Goal: Task Accomplishment & Management: Use online tool/utility

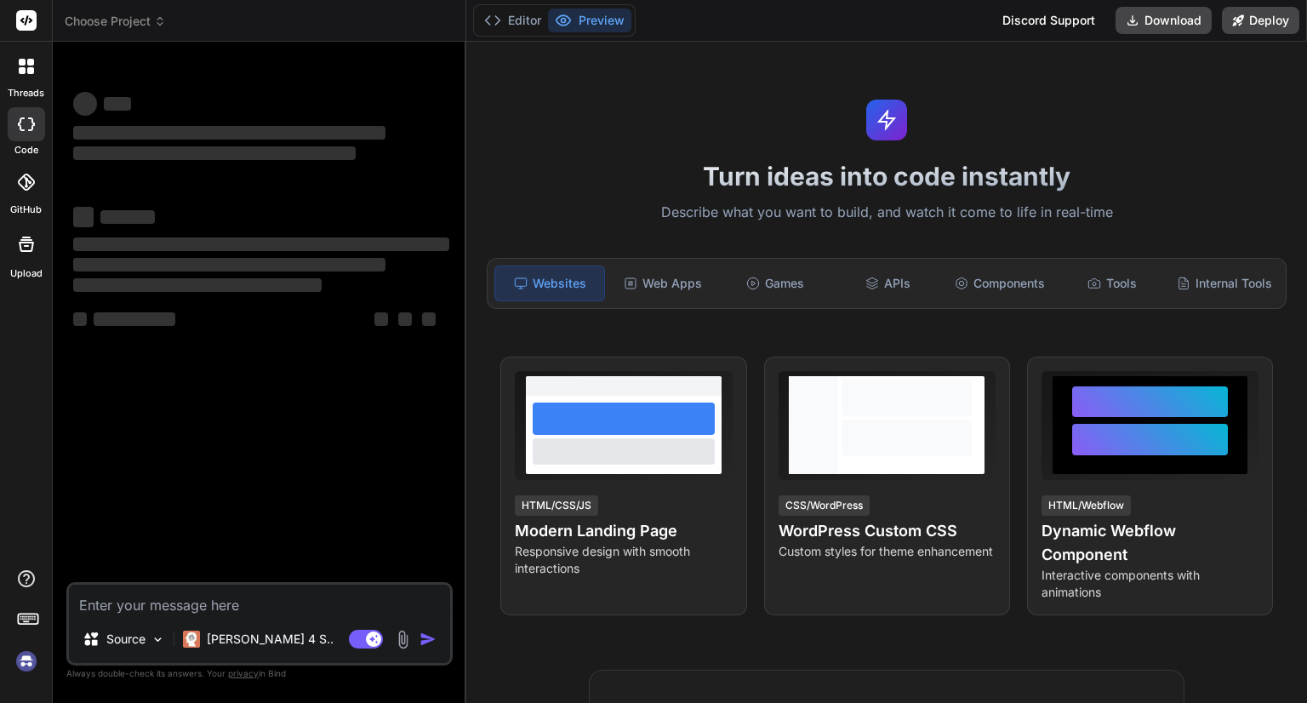
click at [27, 668] on img at bounding box center [26, 661] width 29 height 29
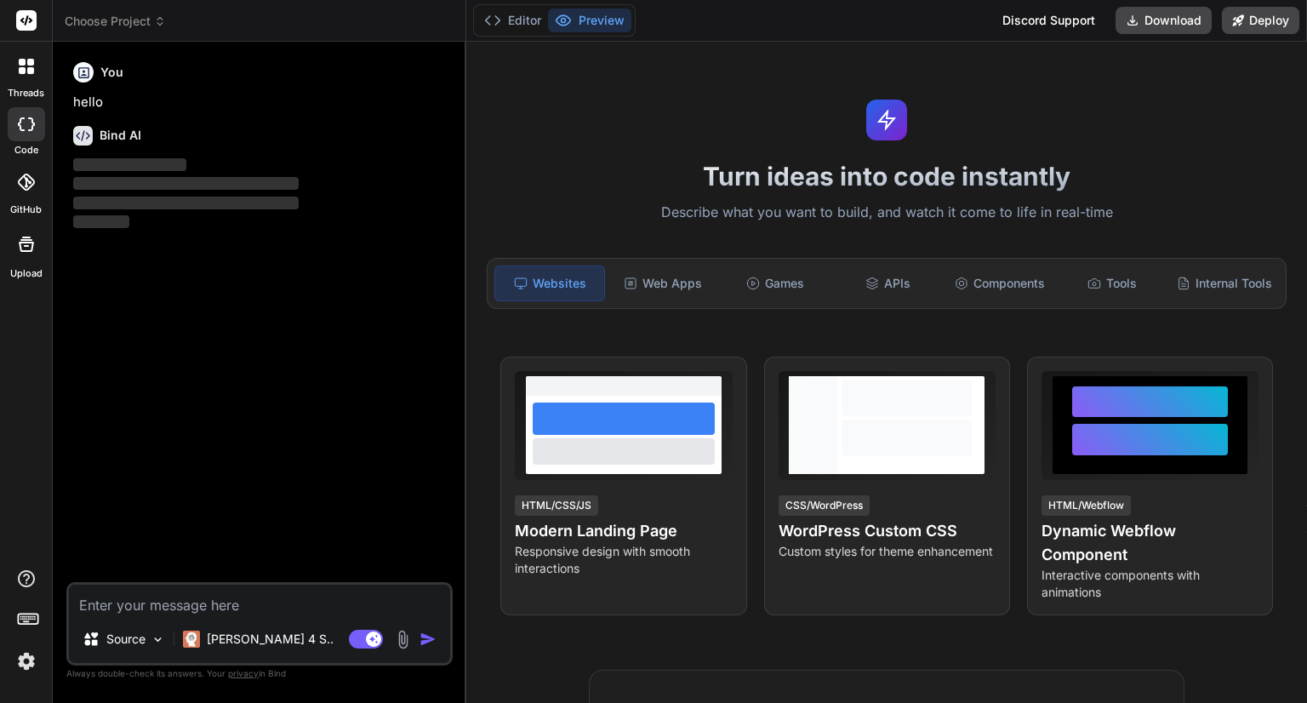
click at [27, 665] on img at bounding box center [26, 661] width 29 height 29
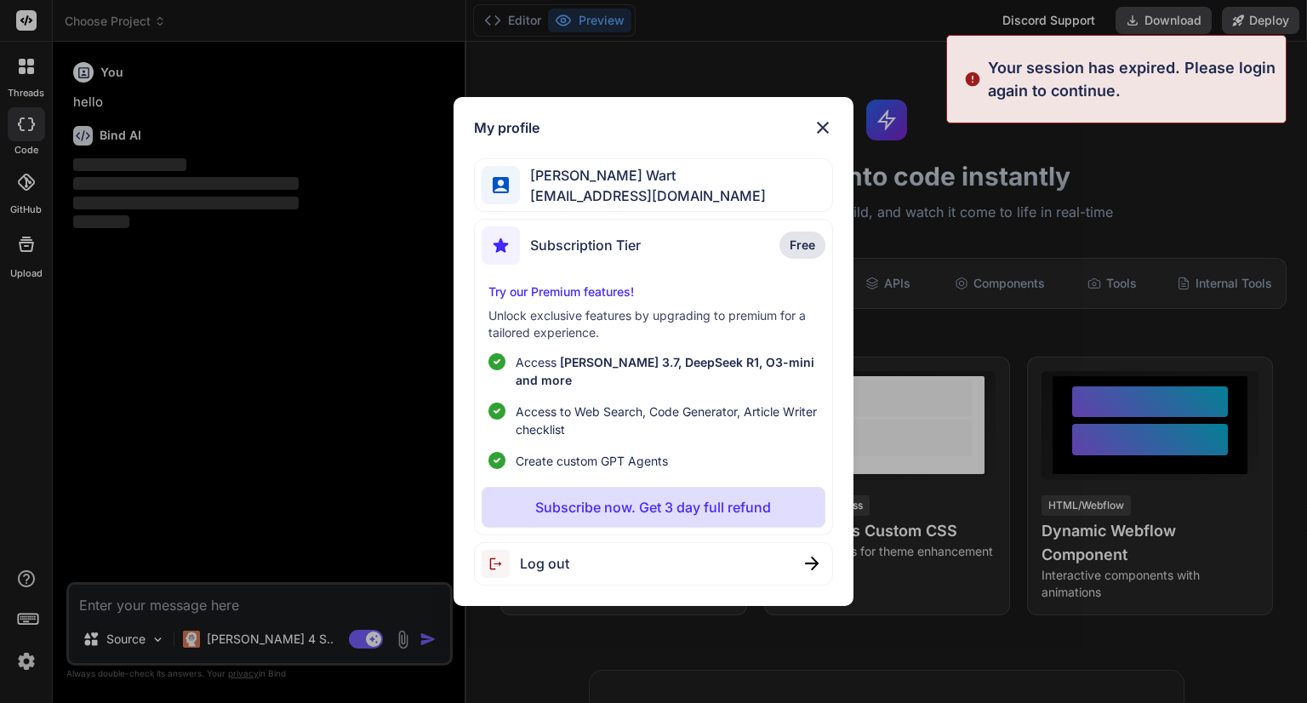
click at [614, 564] on div "Log out" at bounding box center [653, 563] width 358 height 43
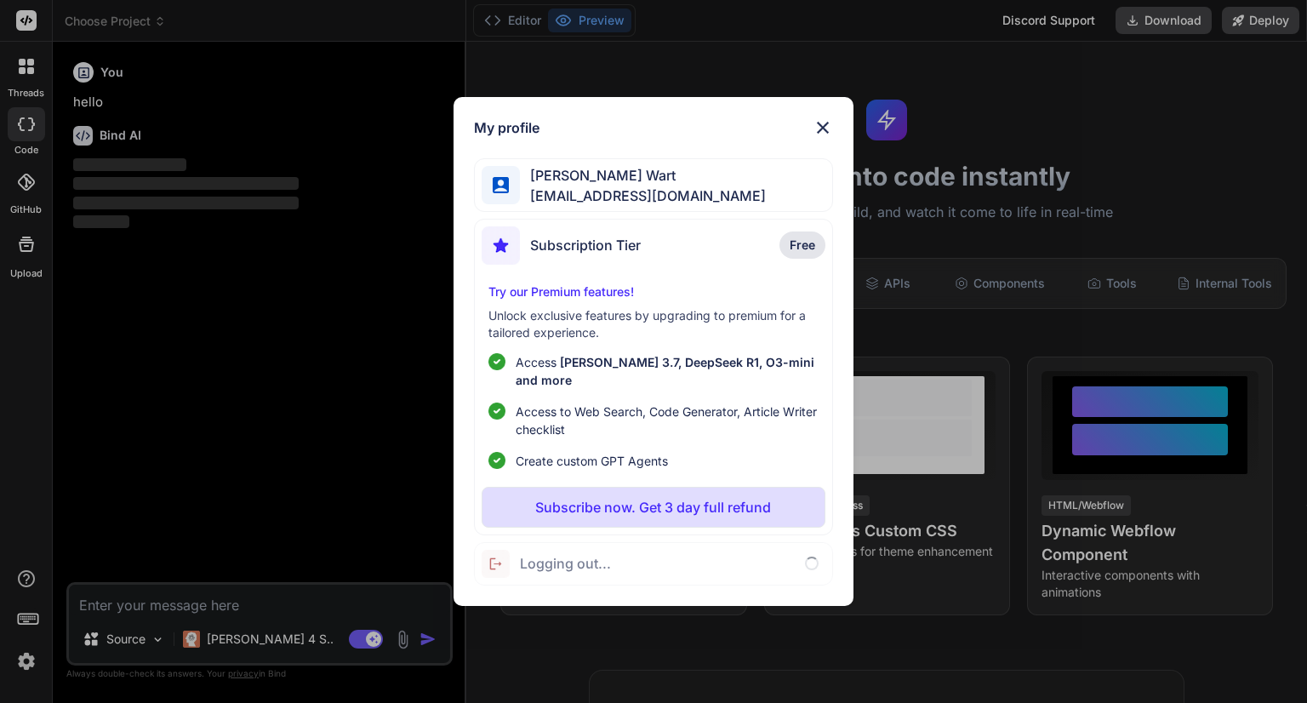
type textarea "x"
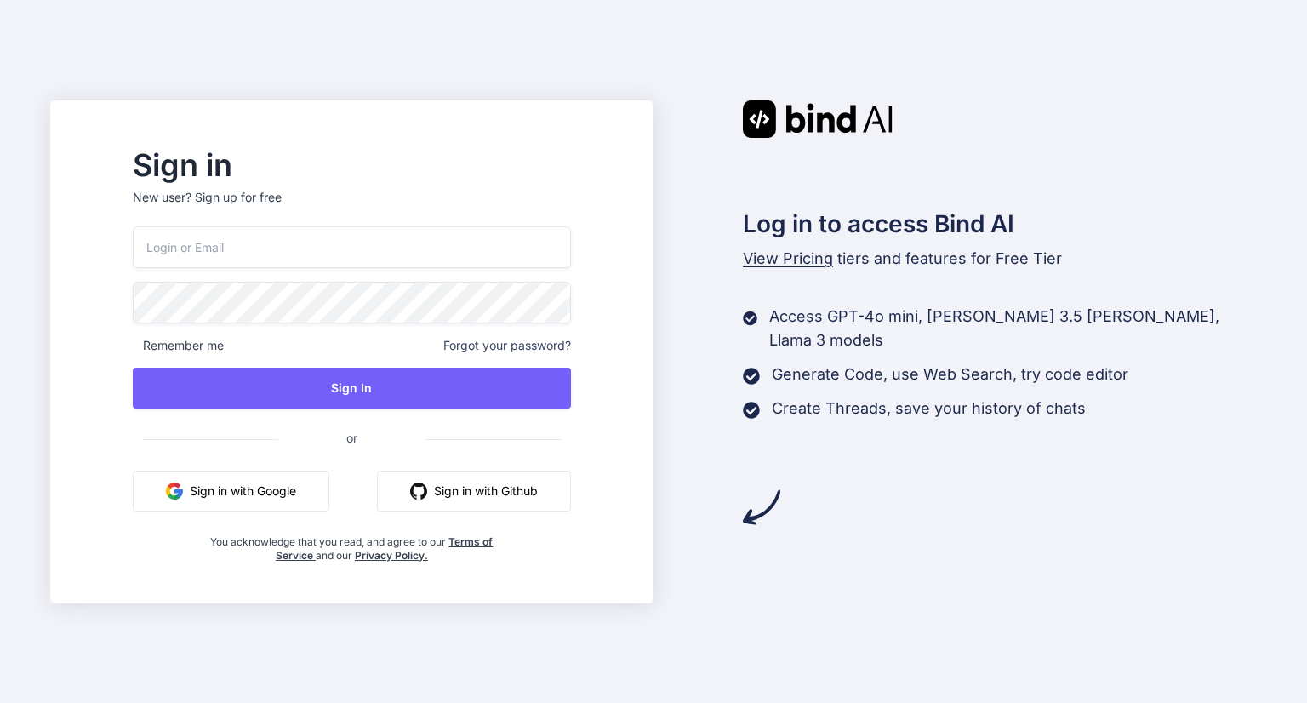
click at [278, 494] on button "Sign in with Google" at bounding box center [231, 491] width 197 height 41
